Goal: Information Seeking & Learning: Learn about a topic

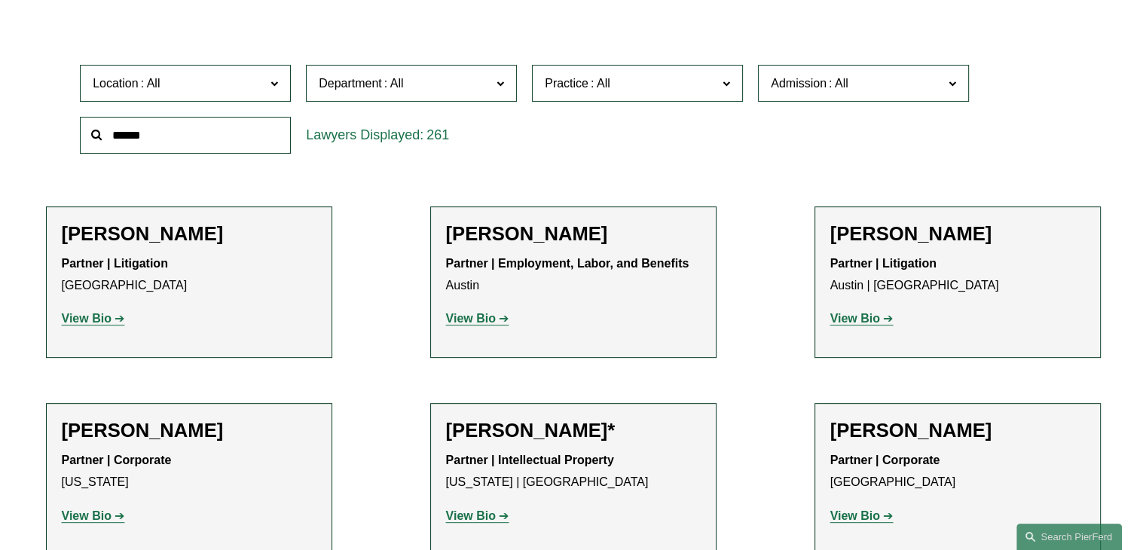
scroll to position [528, 0]
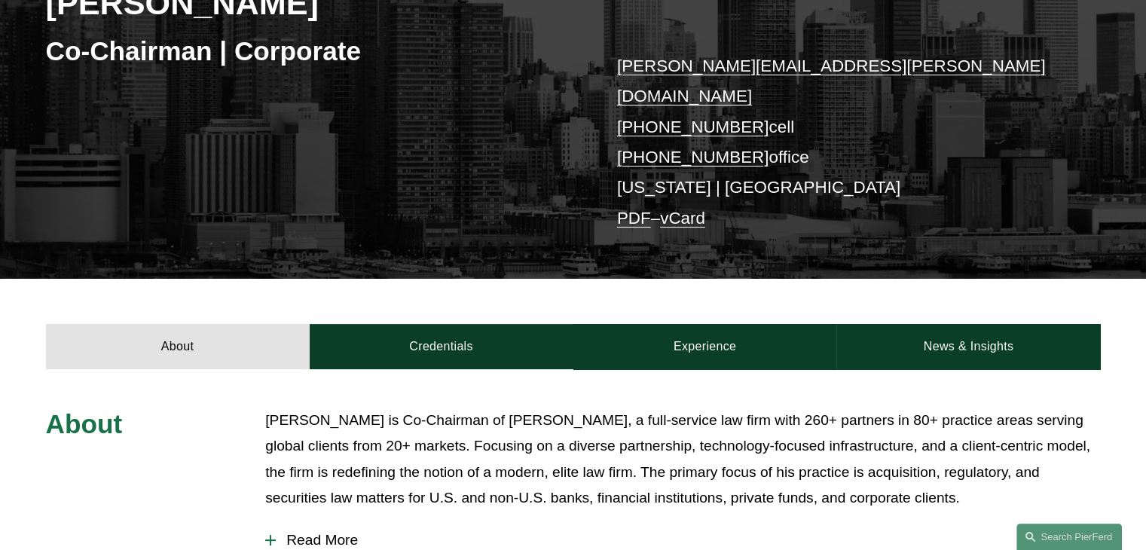
scroll to position [528, 0]
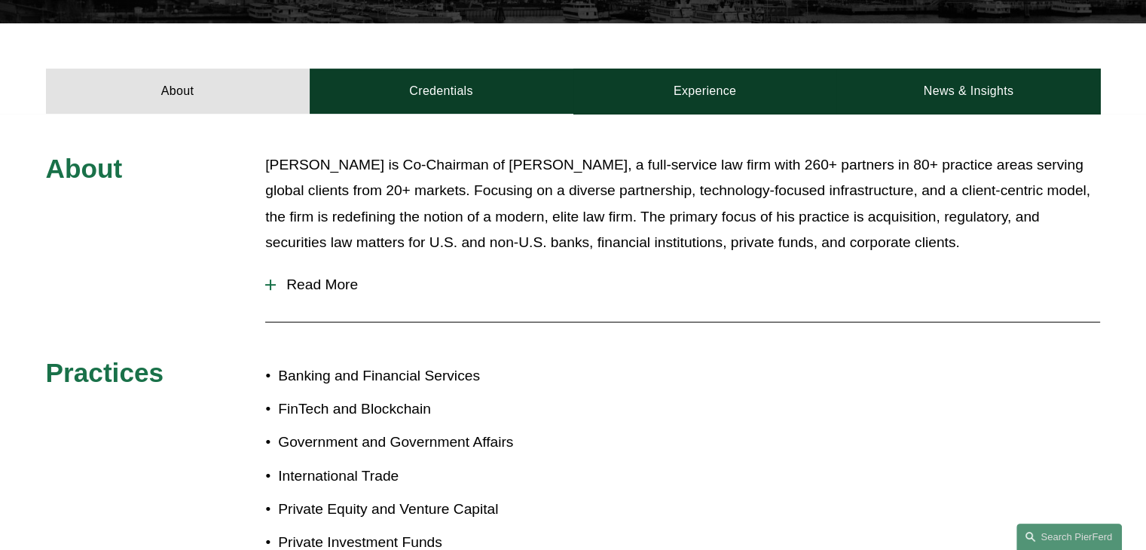
click at [338, 277] on span "Read More" at bounding box center [688, 285] width 824 height 17
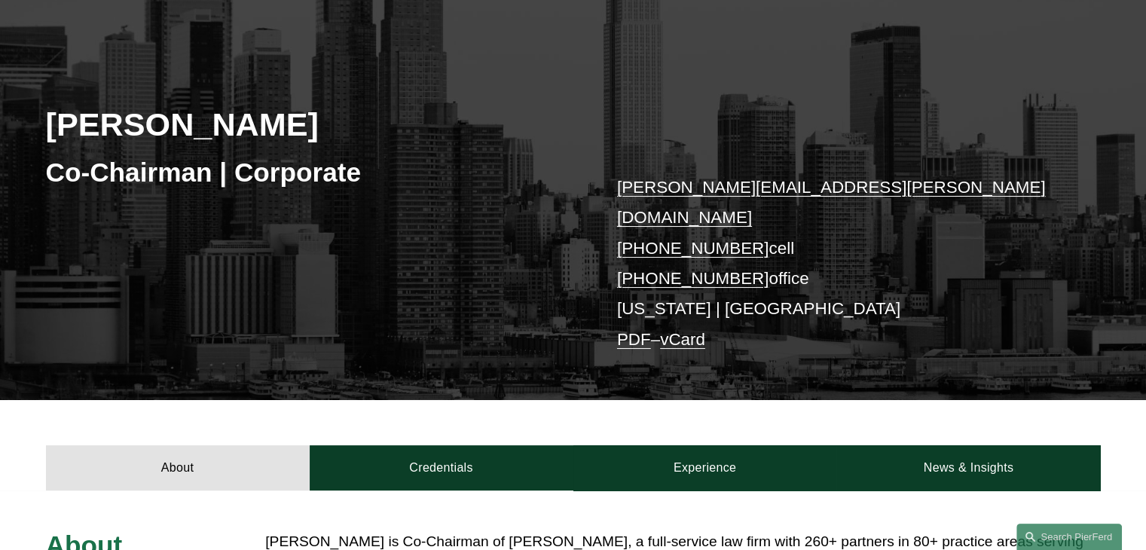
scroll to position [603, 0]
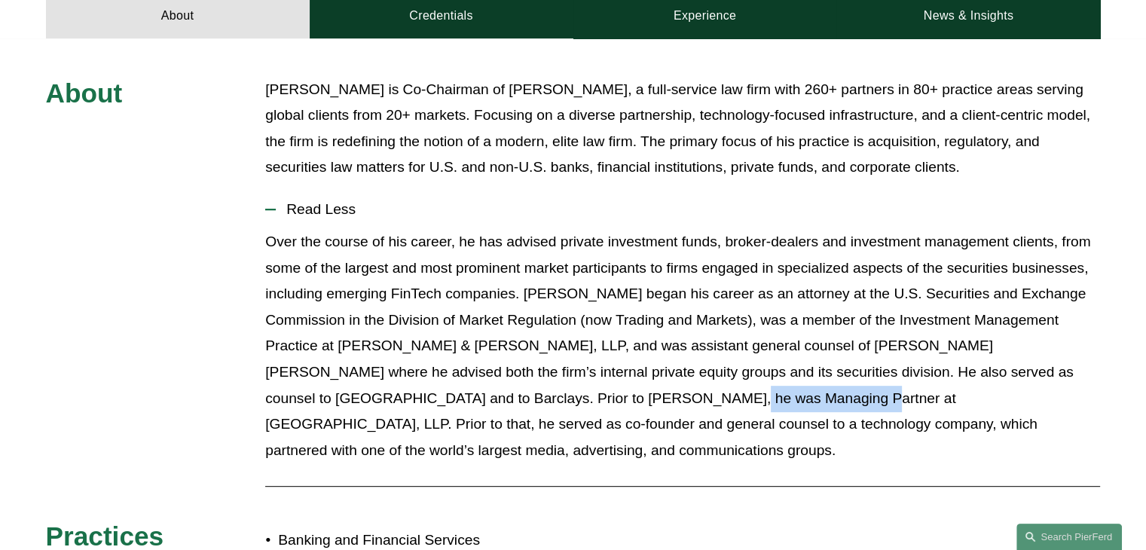
drag, startPoint x: 521, startPoint y: 373, endPoint x: 644, endPoint y: 367, distance: 123.0
click at [644, 367] on p "Over the course of his career, he has advised private investment funds, broker-…" at bounding box center [682, 346] width 835 height 234
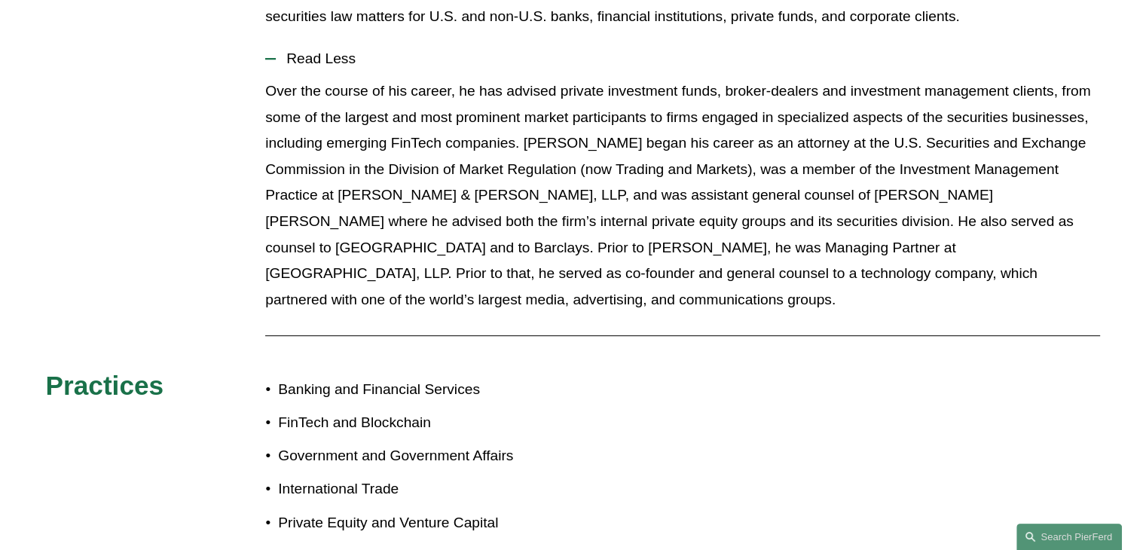
click at [743, 273] on div "Over the course of his career, he has advised private investment funds, broker-…" at bounding box center [682, 201] width 835 height 246
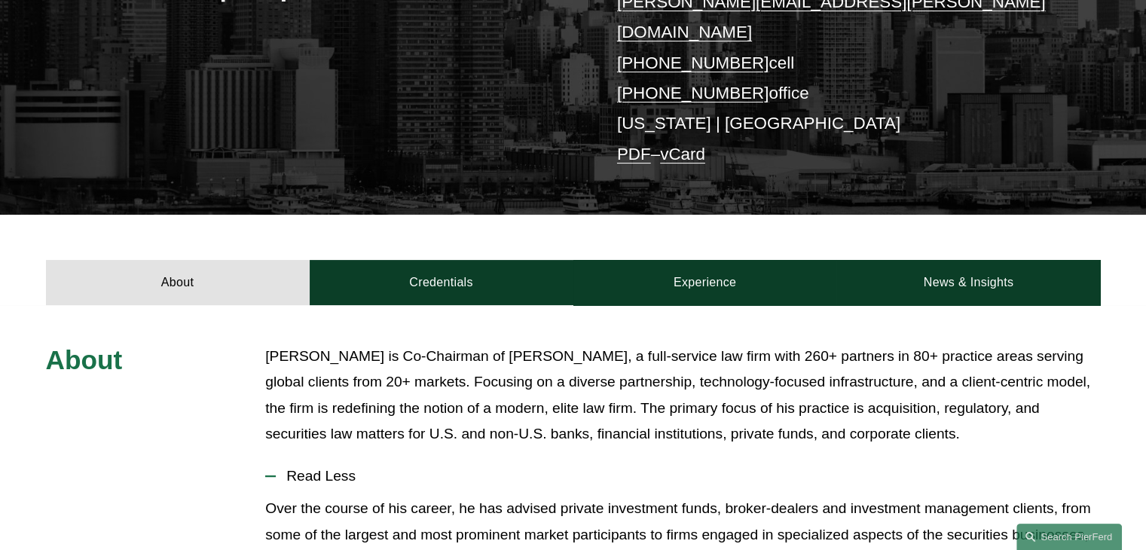
scroll to position [452, 0]
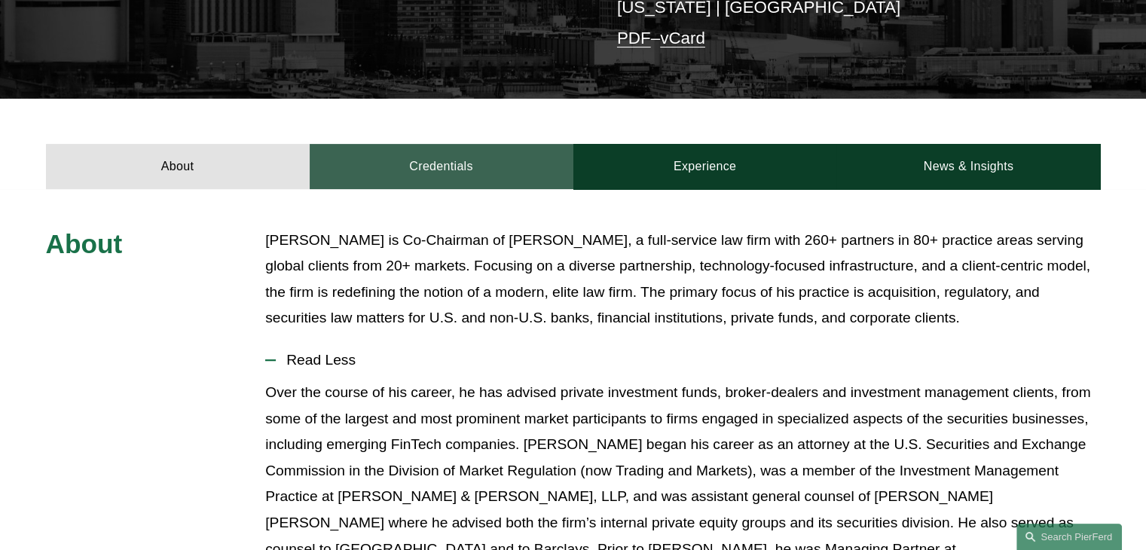
click at [484, 144] on link "Credentials" at bounding box center [442, 166] width 264 height 45
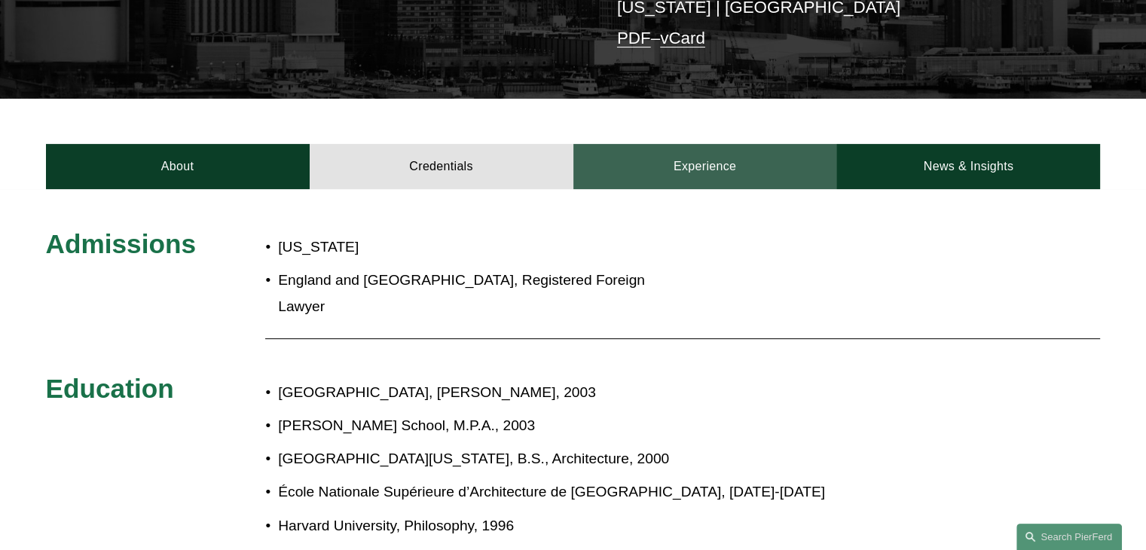
click at [690, 144] on link "Experience" at bounding box center [705, 166] width 264 height 45
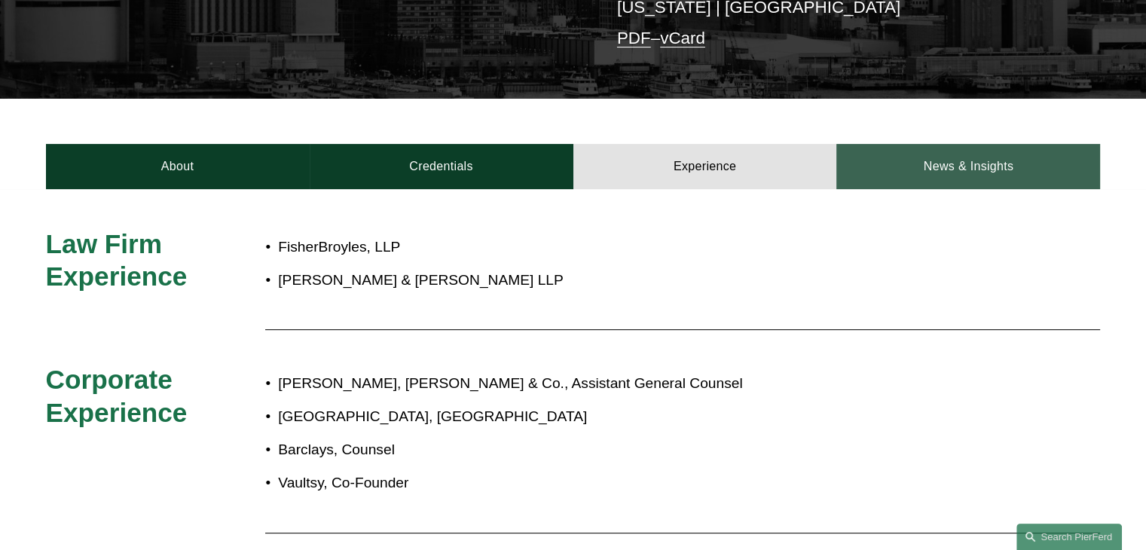
click at [928, 151] on link "News & Insights" at bounding box center [968, 166] width 264 height 45
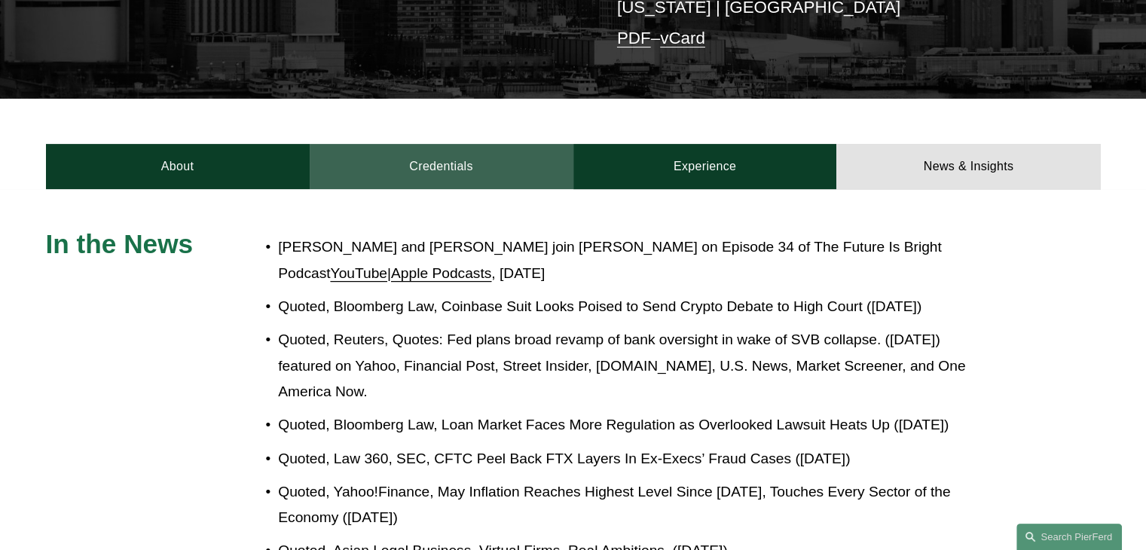
click at [437, 145] on link "Credentials" at bounding box center [442, 166] width 264 height 45
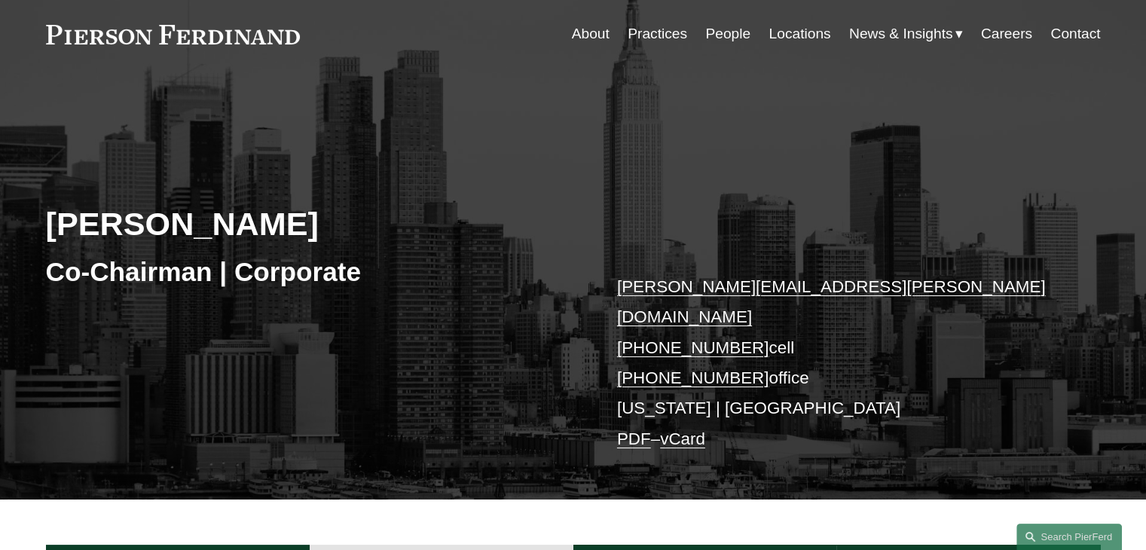
scroll to position [0, 0]
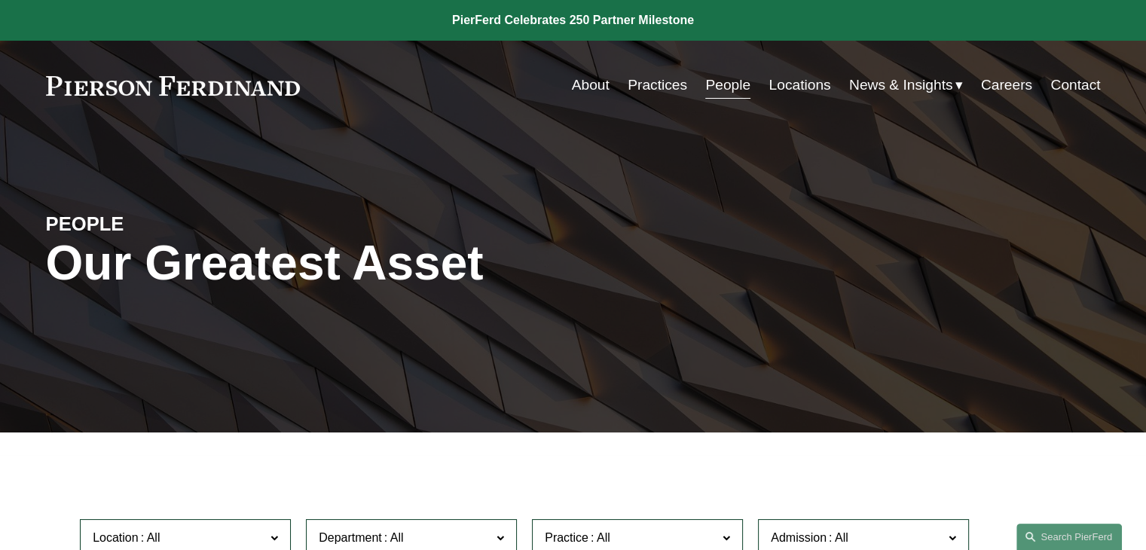
click at [555, 16] on link at bounding box center [573, 20] width 1146 height 41
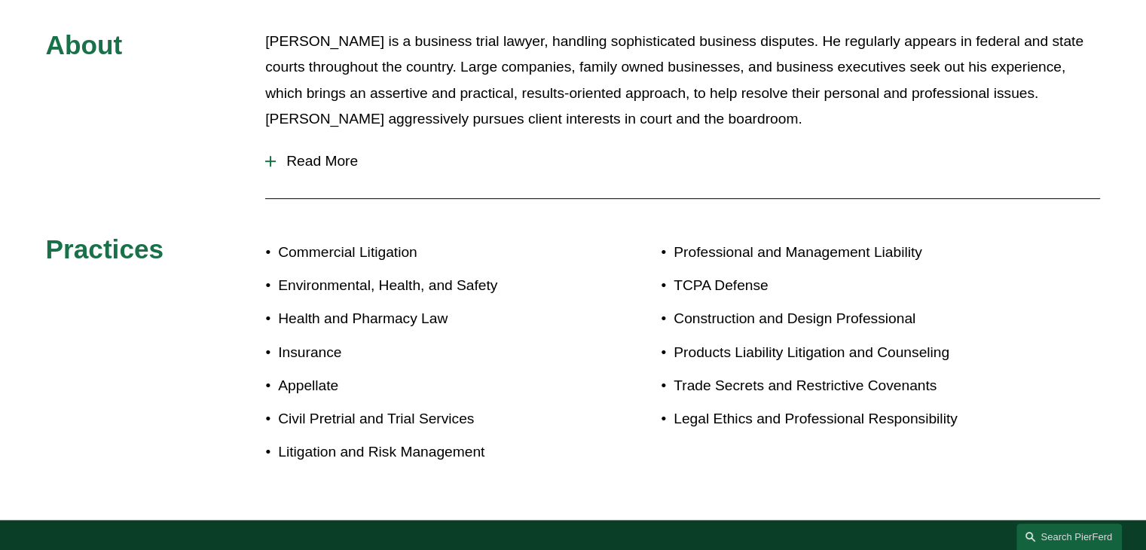
scroll to position [678, 0]
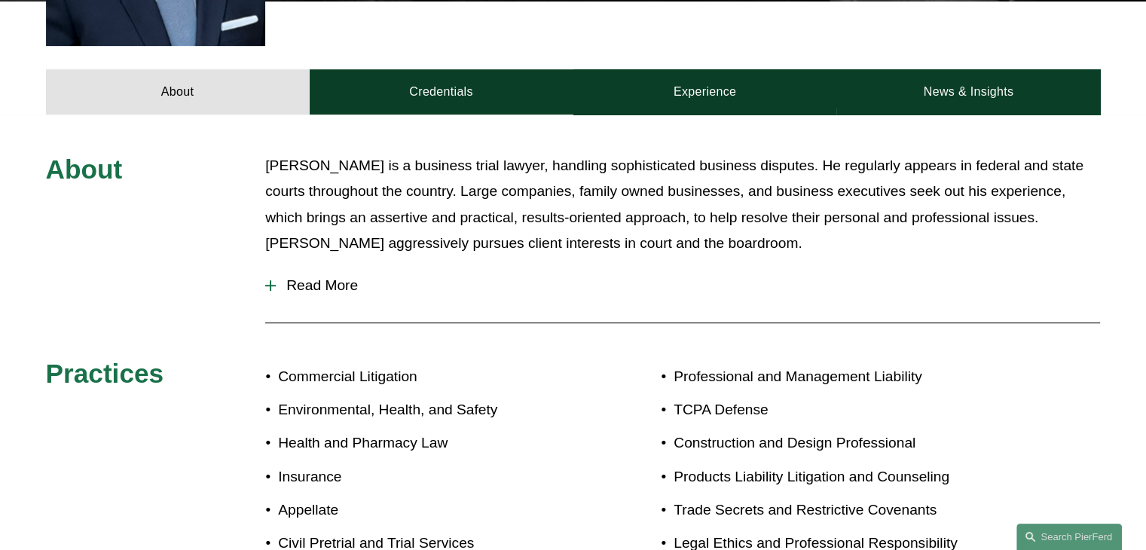
click at [286, 277] on span "Read More" at bounding box center [688, 285] width 824 height 17
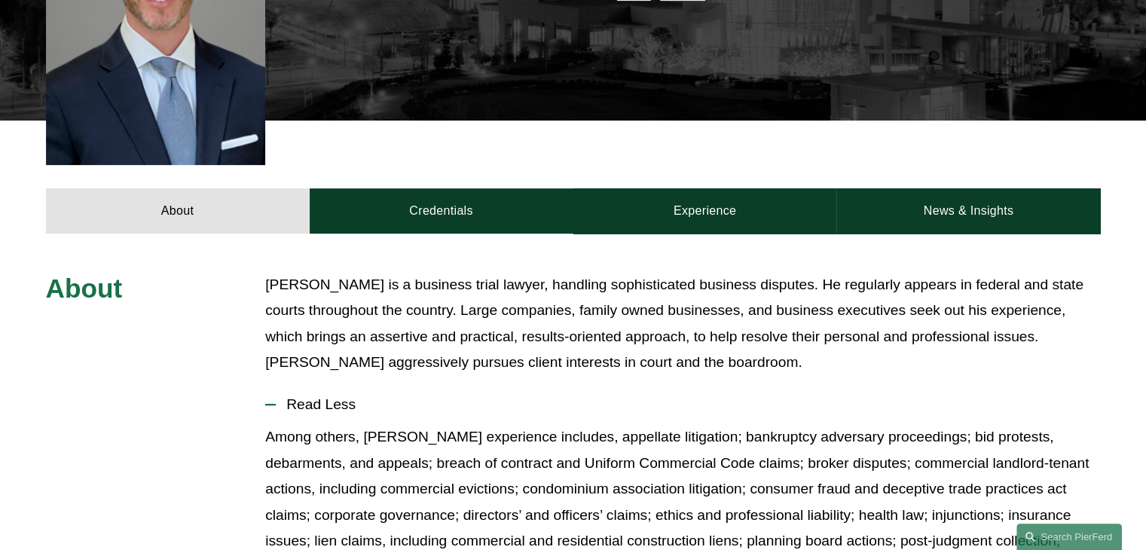
scroll to position [549, 0]
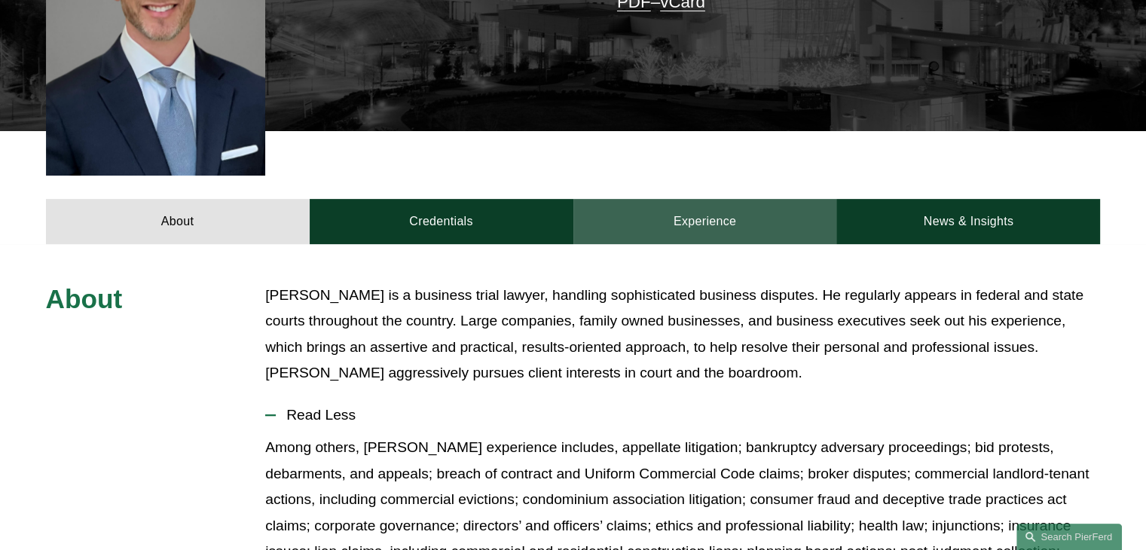
click at [682, 199] on link "Experience" at bounding box center [705, 221] width 264 height 45
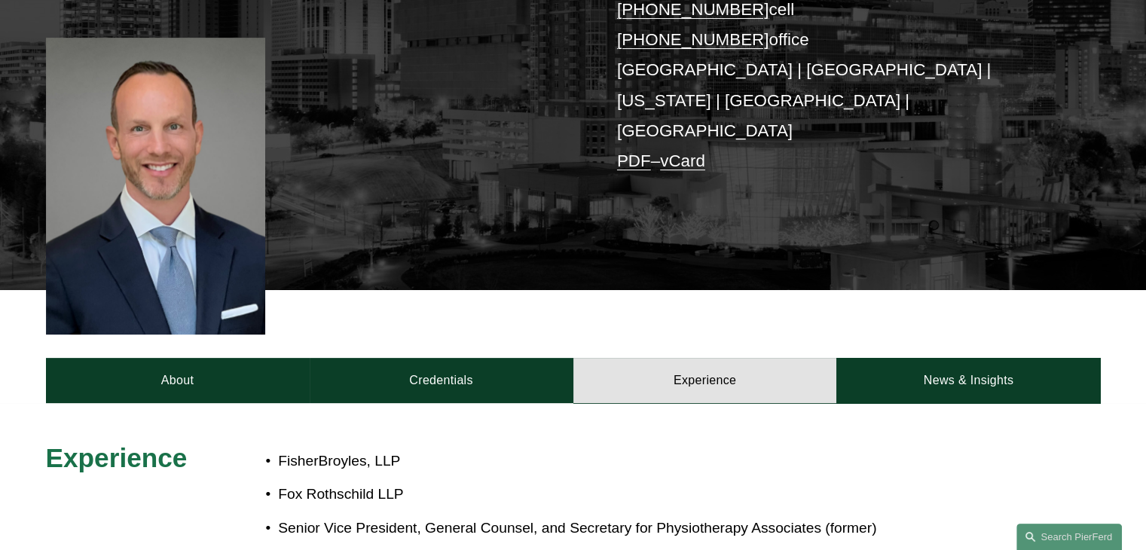
scroll to position [540, 0]
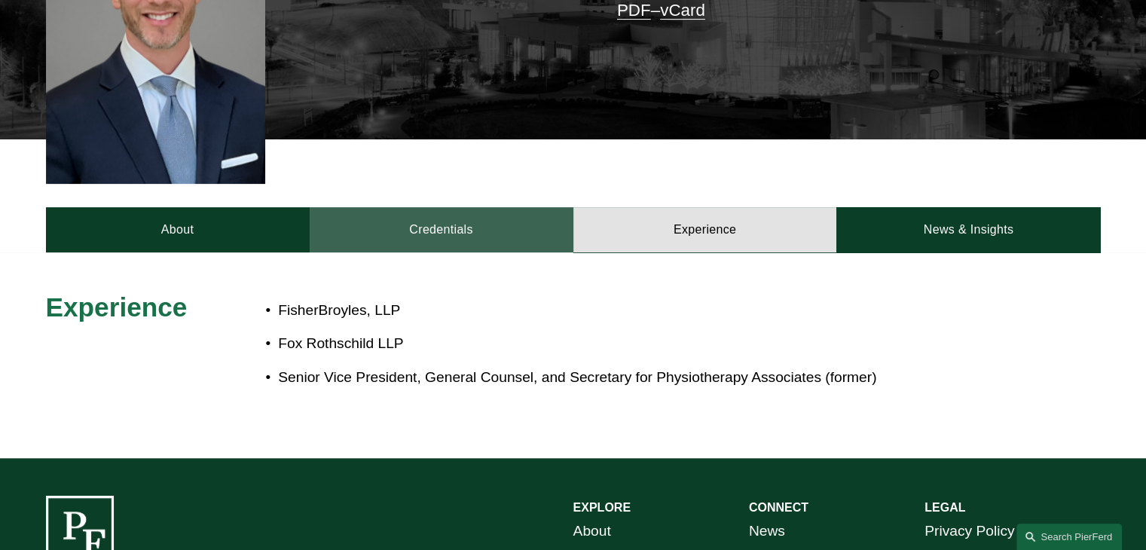
click at [472, 207] on link "Credentials" at bounding box center [442, 229] width 264 height 45
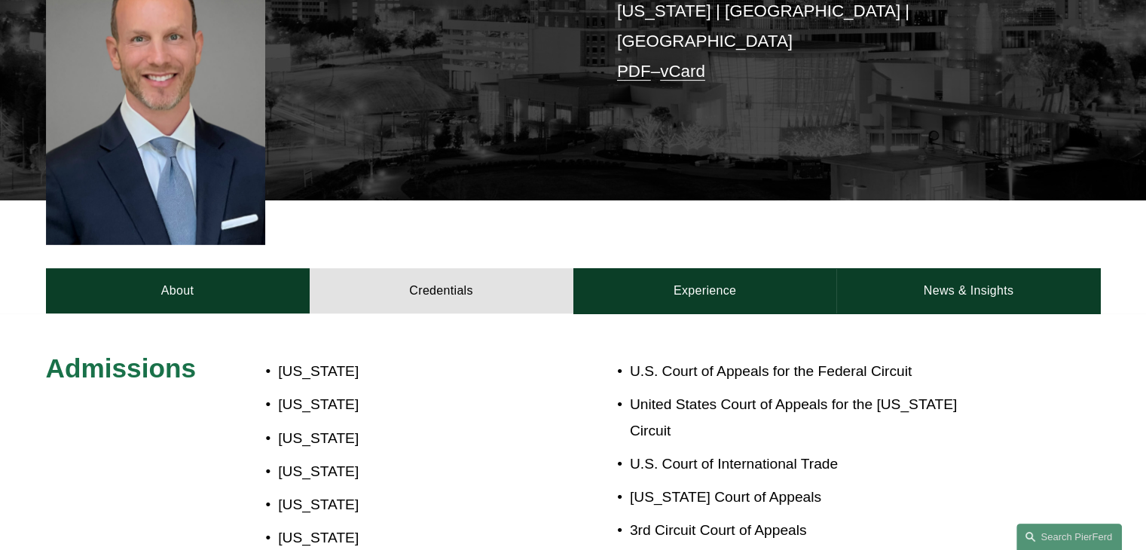
scroll to position [314, 0]
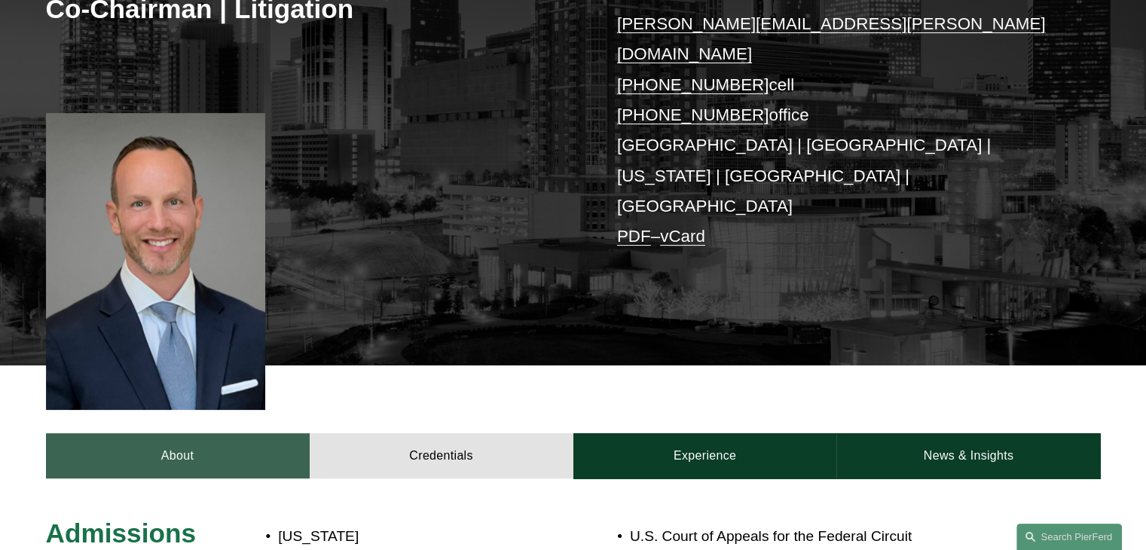
click at [261, 433] on link "About" at bounding box center [178, 455] width 264 height 45
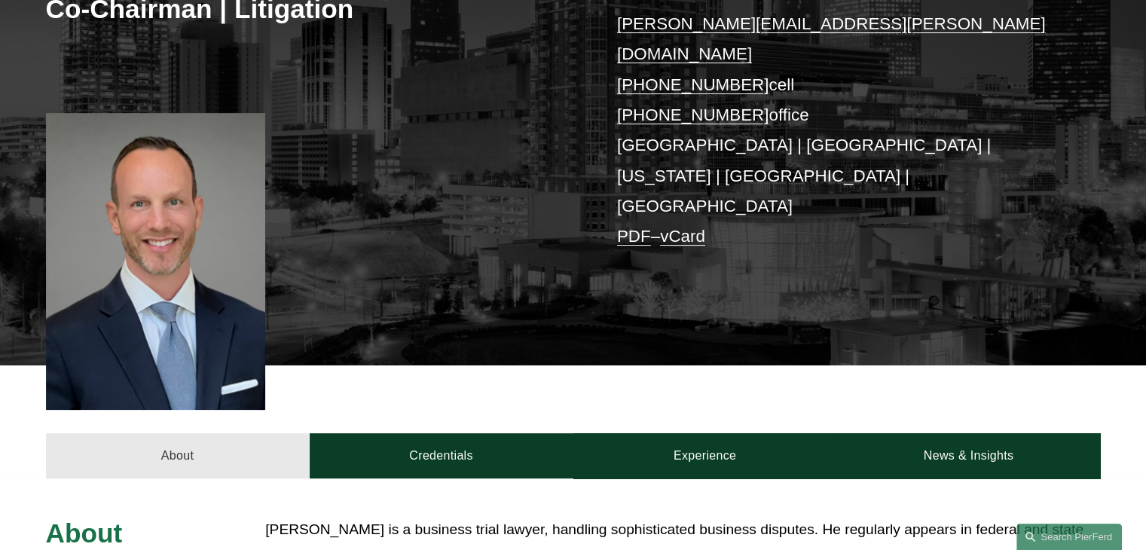
click at [170, 433] on link "About" at bounding box center [178, 455] width 264 height 45
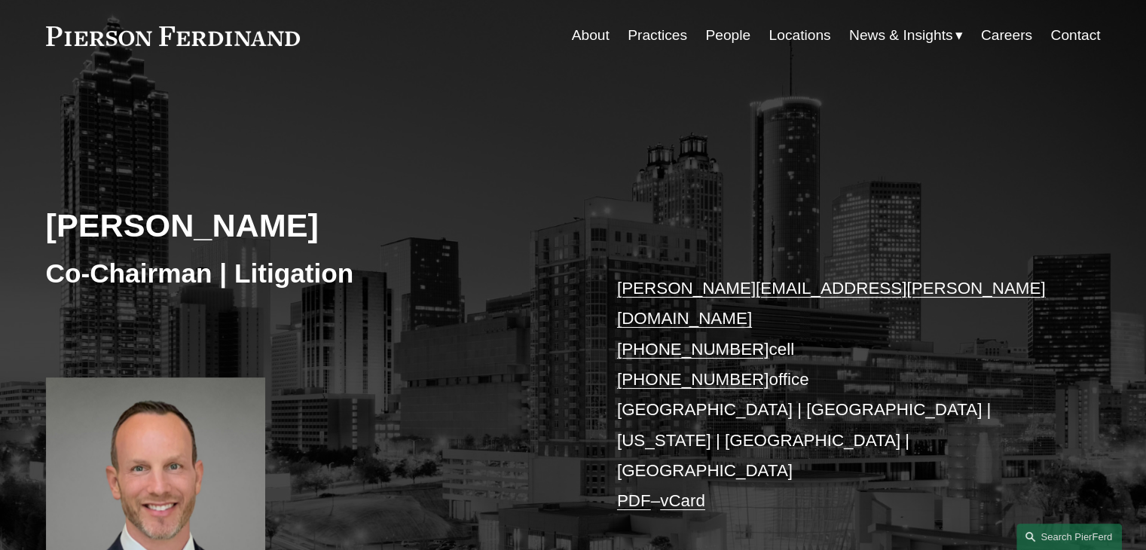
scroll to position [0, 0]
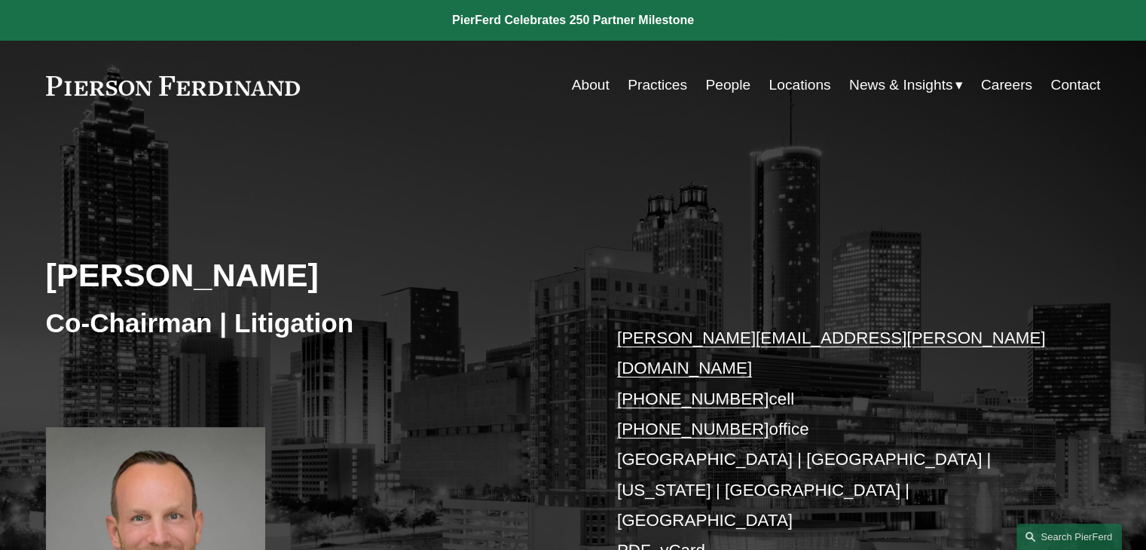
click at [733, 87] on link "People" at bounding box center [727, 85] width 45 height 29
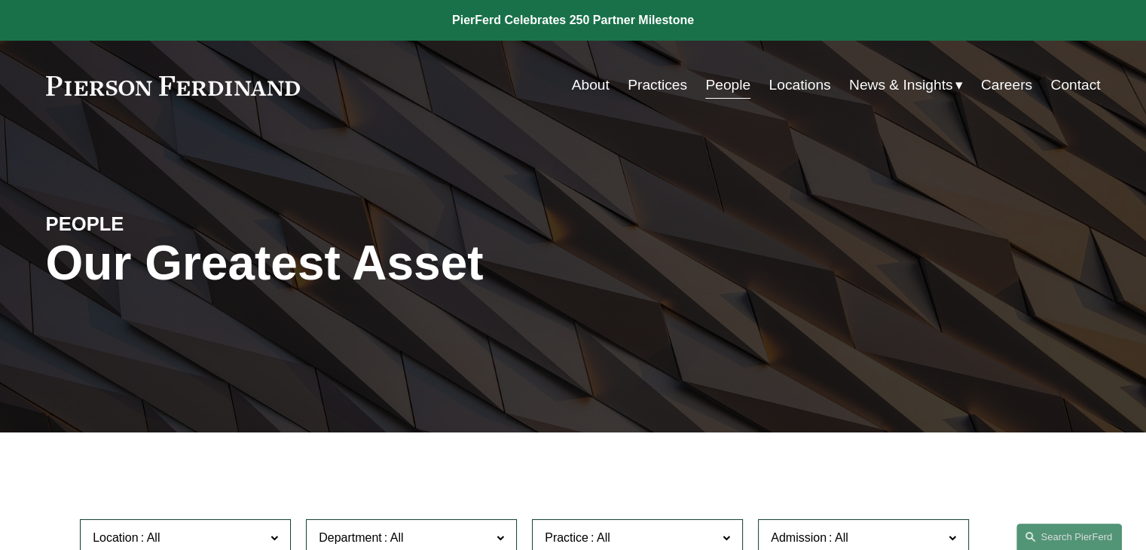
scroll to position [13312, 0]
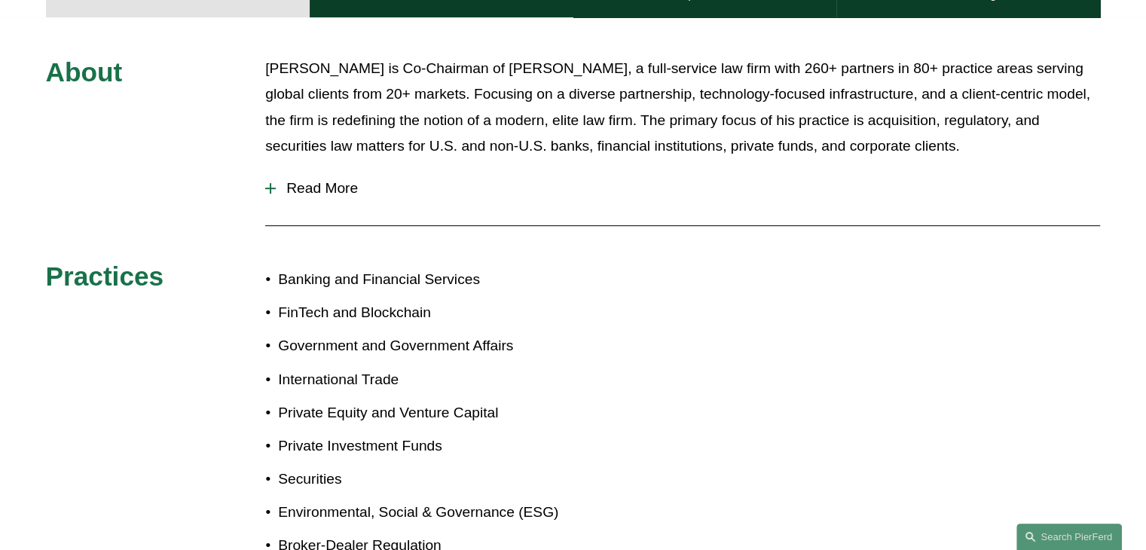
scroll to position [528, 0]
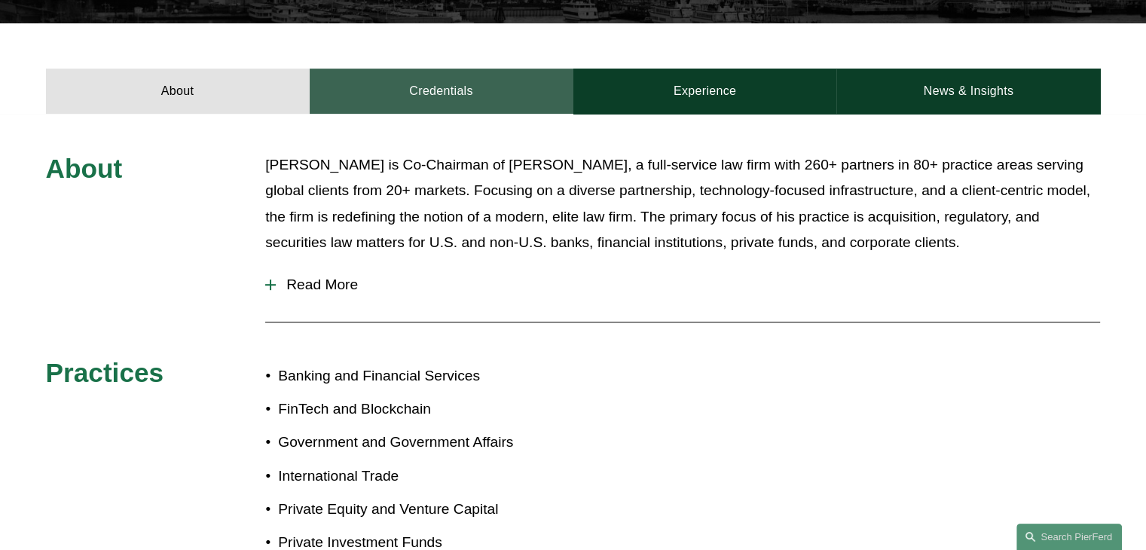
click at [537, 69] on link "Credentials" at bounding box center [442, 91] width 264 height 45
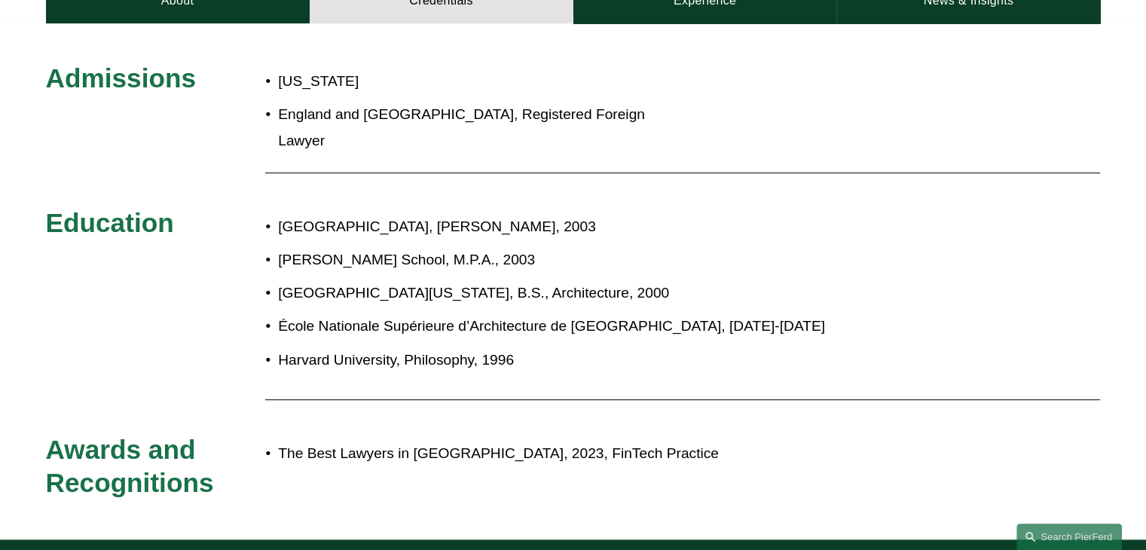
scroll to position [678, 0]
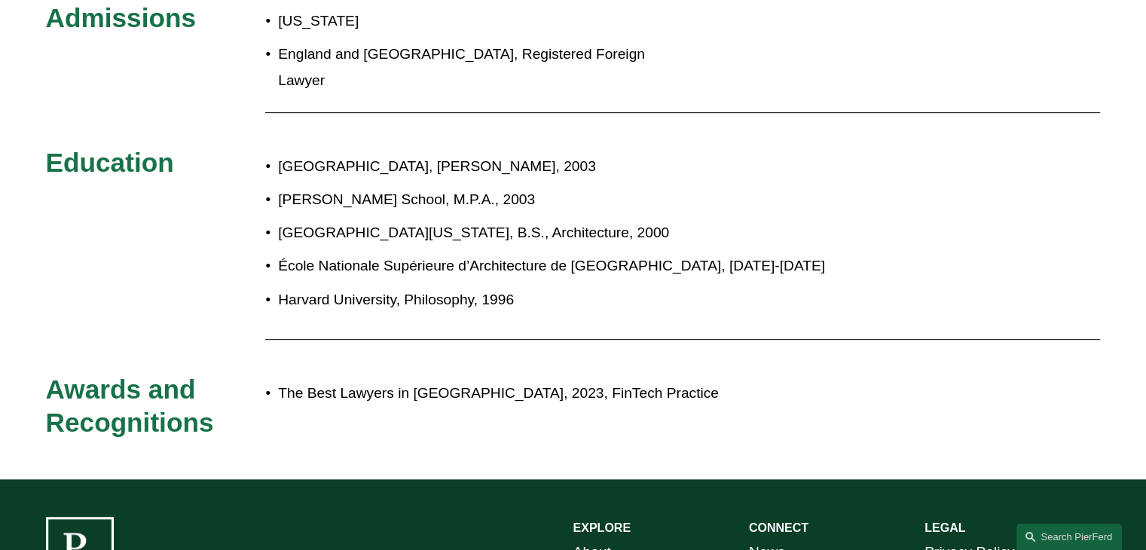
click at [297, 187] on p "Maxwell School, M.P.A., 2003" at bounding box center [623, 200] width 690 height 26
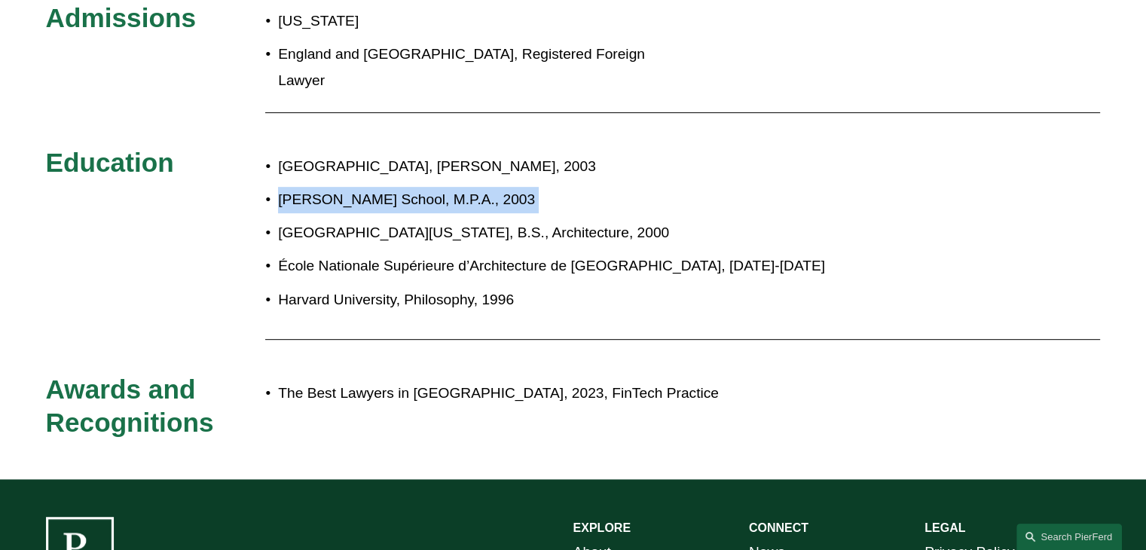
drag, startPoint x: 297, startPoint y: 166, endPoint x: 482, endPoint y: 173, distance: 185.5
click at [482, 187] on p "Maxwell School, M.P.A., 2003" at bounding box center [623, 200] width 690 height 26
click at [417, 187] on p "Maxwell School, M.P.A., 2003" at bounding box center [623, 200] width 690 height 26
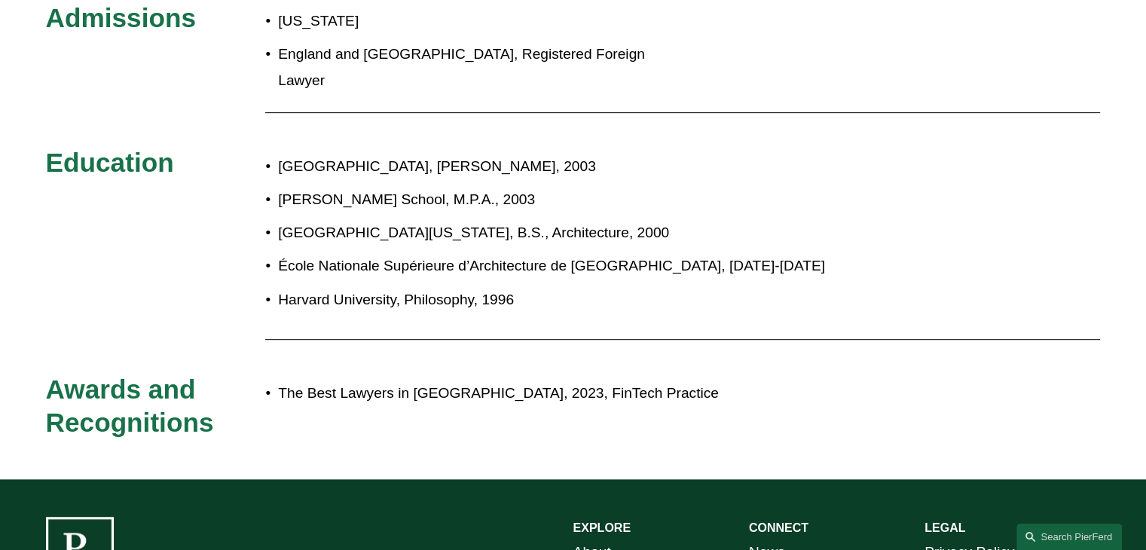
click at [353, 187] on p "Maxwell School, M.P.A., 2003" at bounding box center [623, 200] width 690 height 26
click at [327, 187] on p "Maxwell School, M.P.A., 2003" at bounding box center [623, 200] width 690 height 26
drag, startPoint x: 327, startPoint y: 169, endPoint x: 424, endPoint y: 174, distance: 97.4
click at [424, 187] on p "Maxwell School, M.P.A., 2003" at bounding box center [623, 200] width 690 height 26
copy p "Maxwell School, M.P.A."
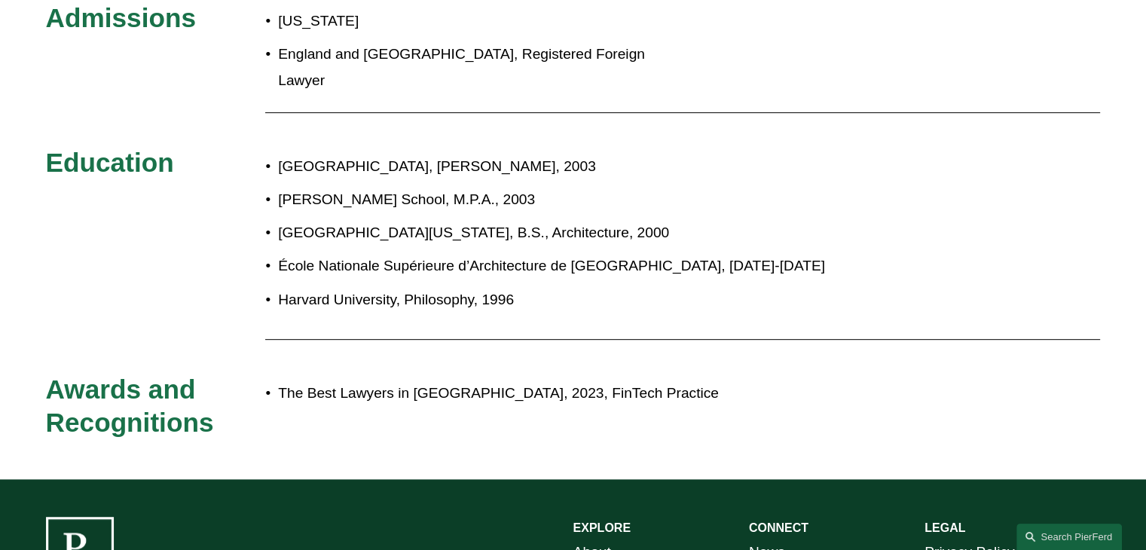
click at [717, 154] on ul "Syracuse University, J.D., 2003 Maxwell School, M.P.A., 2003 University of Illi…" at bounding box center [616, 233] width 703 height 159
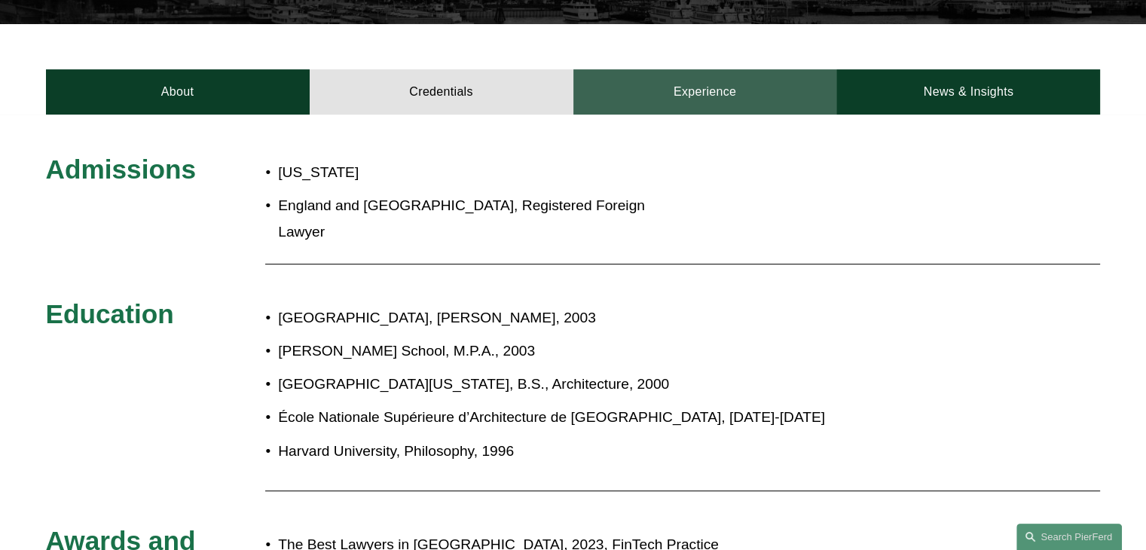
scroll to position [452, 0]
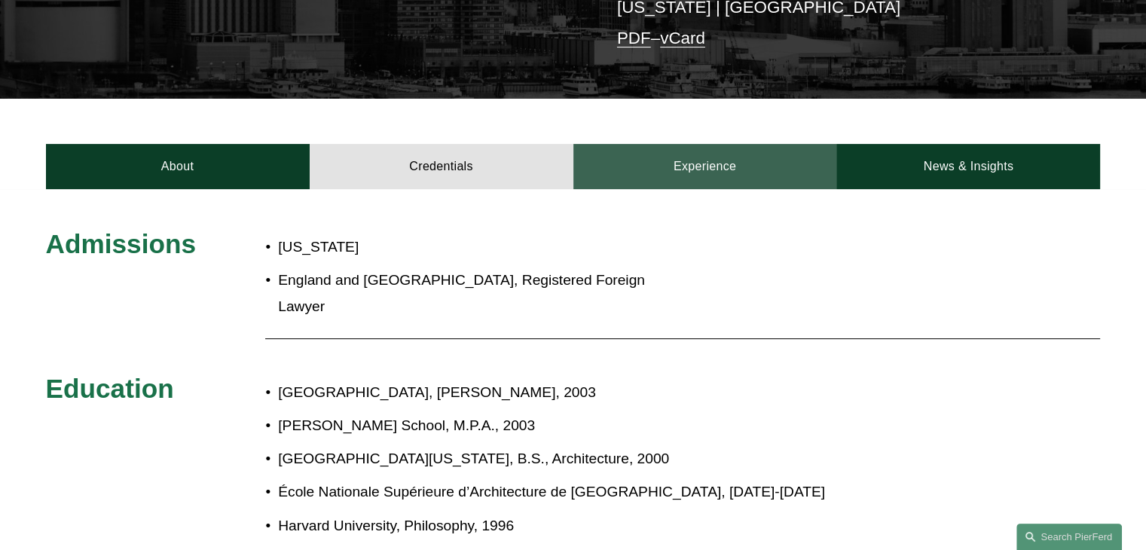
click at [744, 151] on link "Experience" at bounding box center [705, 166] width 264 height 45
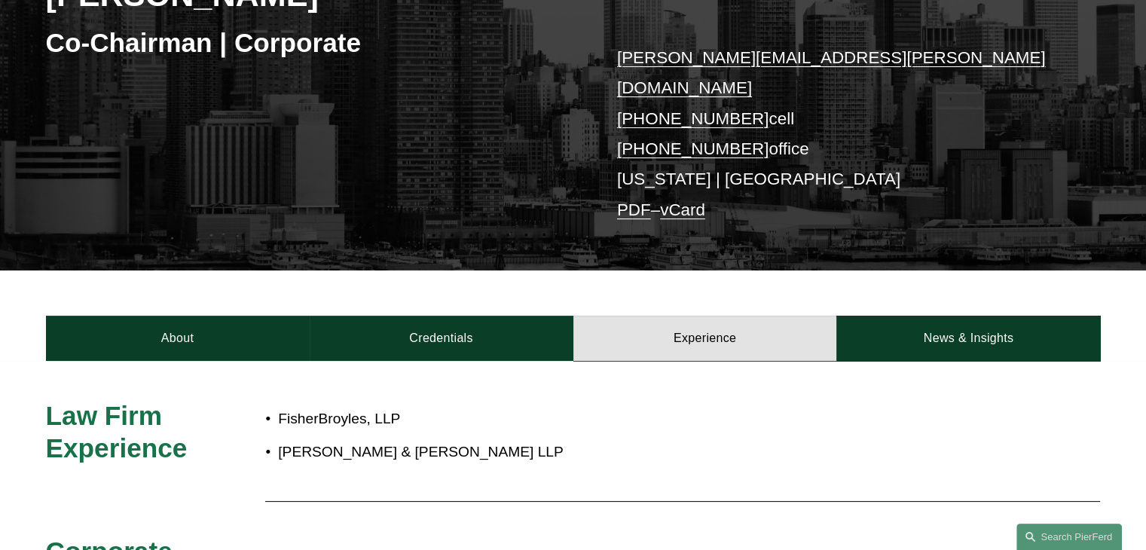
scroll to position [226, 0]
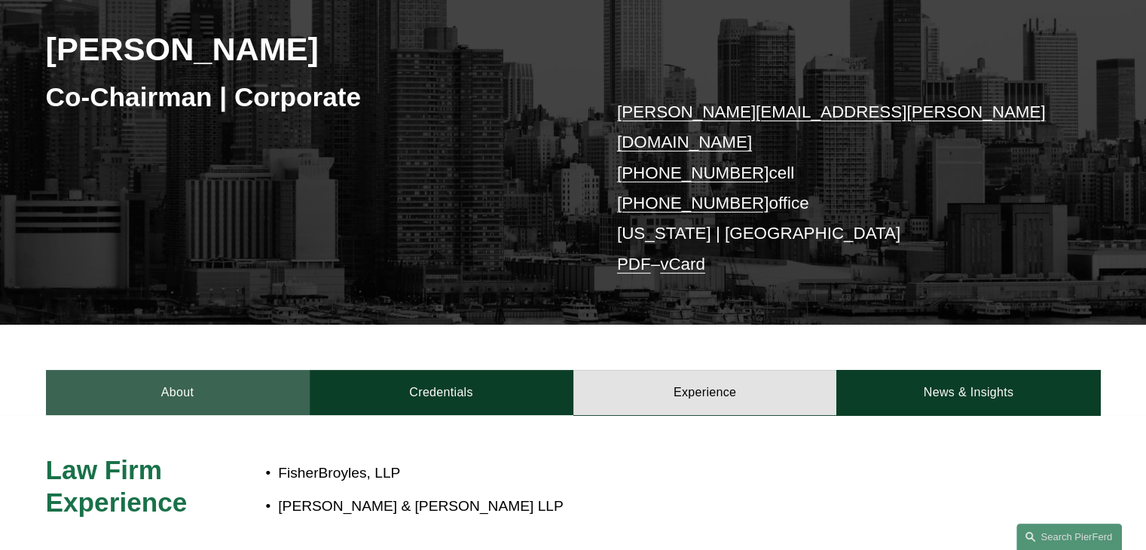
click at [213, 370] on link "About" at bounding box center [178, 392] width 264 height 45
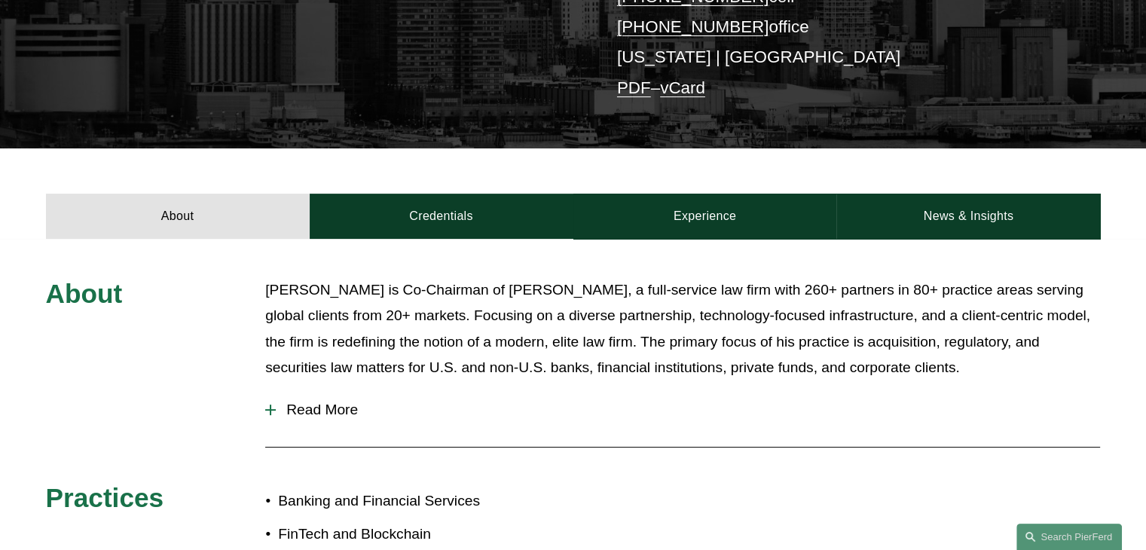
scroll to position [528, 0]
